Goal: Information Seeking & Learning: Learn about a topic

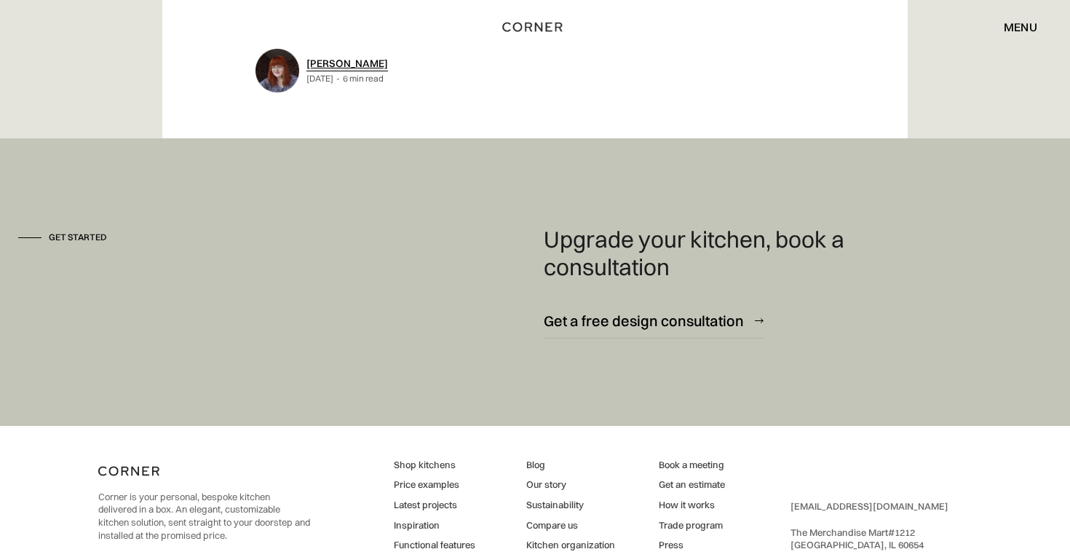
scroll to position [8688, 0]
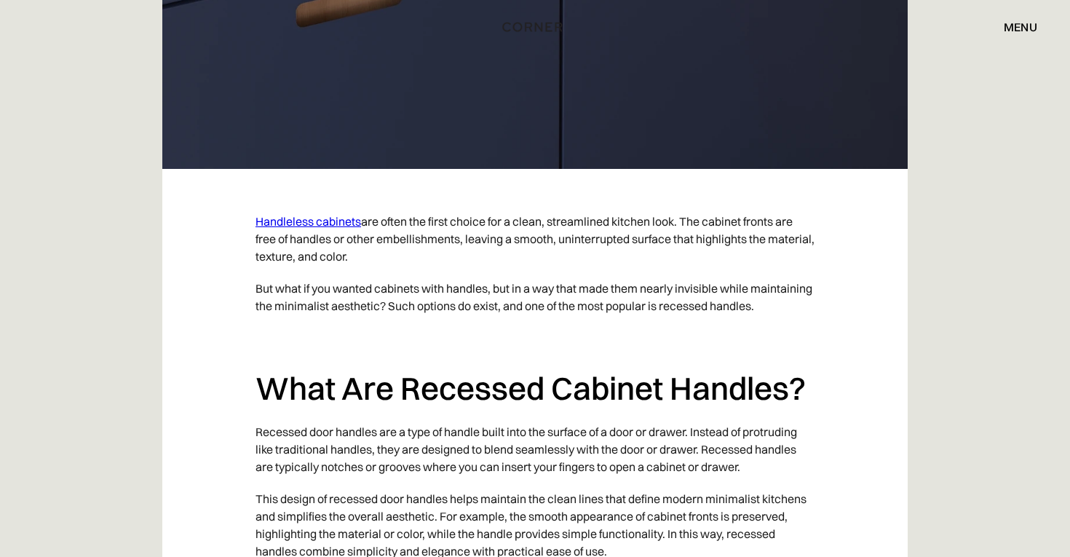
scroll to position [432, 0]
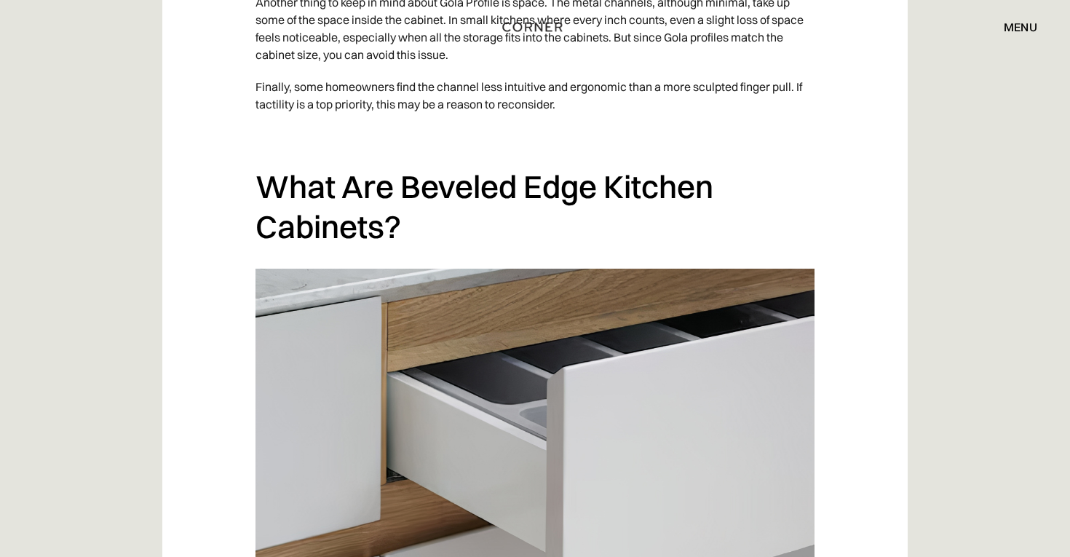
scroll to position [2889, 0]
